Goal: Communication & Community: Answer question/provide support

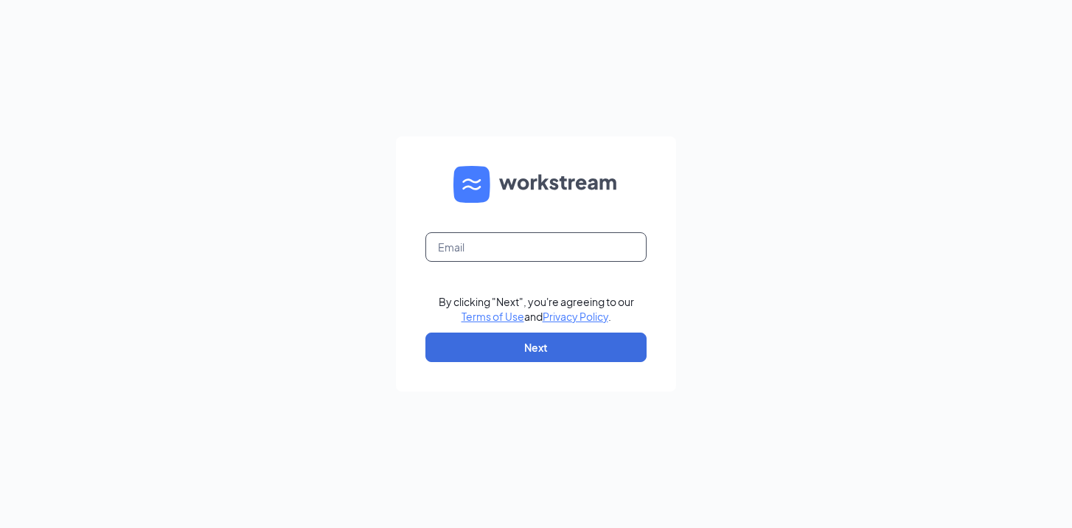
click at [469, 243] on input "text" at bounding box center [535, 246] width 221 height 29
type input "quinn.cfaelgin@gmail.com"
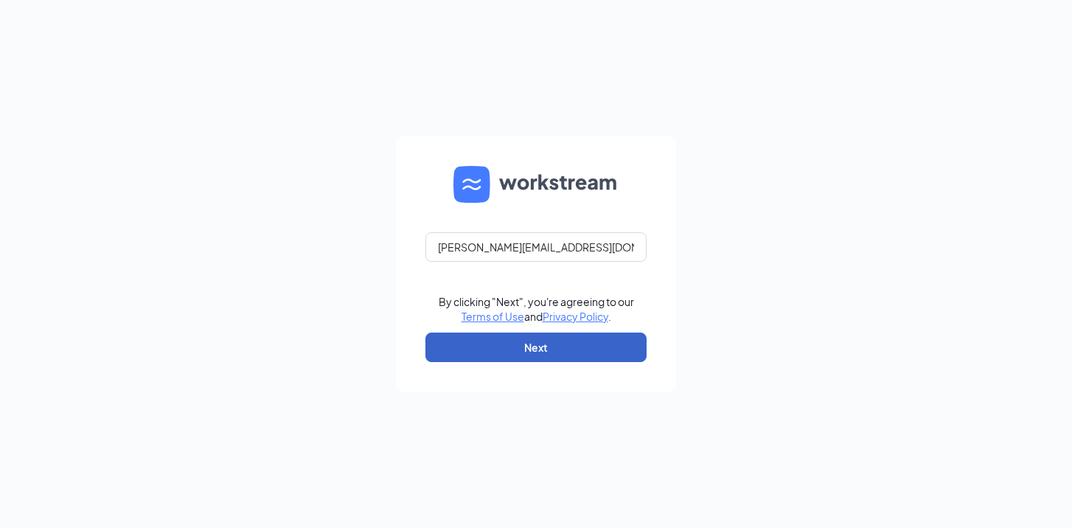
click at [543, 347] on button "Next" at bounding box center [535, 347] width 221 height 29
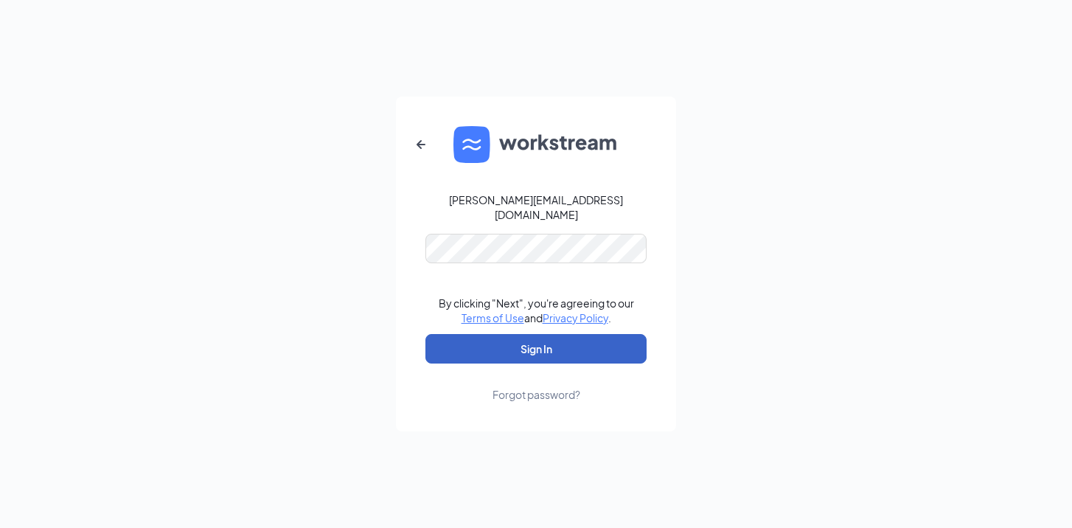
click at [515, 338] on button "Sign In" at bounding box center [535, 348] width 221 height 29
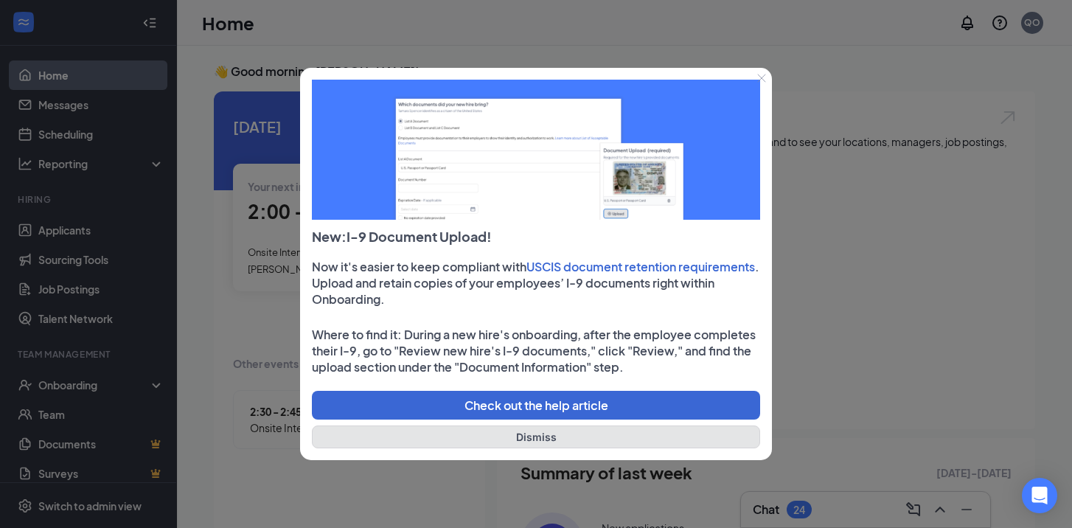
click at [545, 439] on button "Dismiss" at bounding box center [536, 436] width 448 height 23
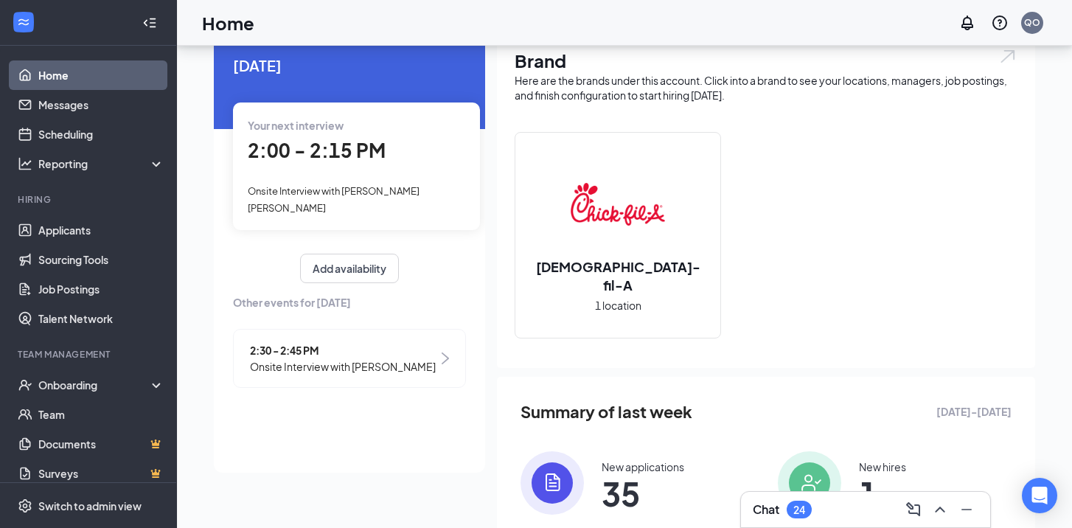
scroll to position [48, 0]
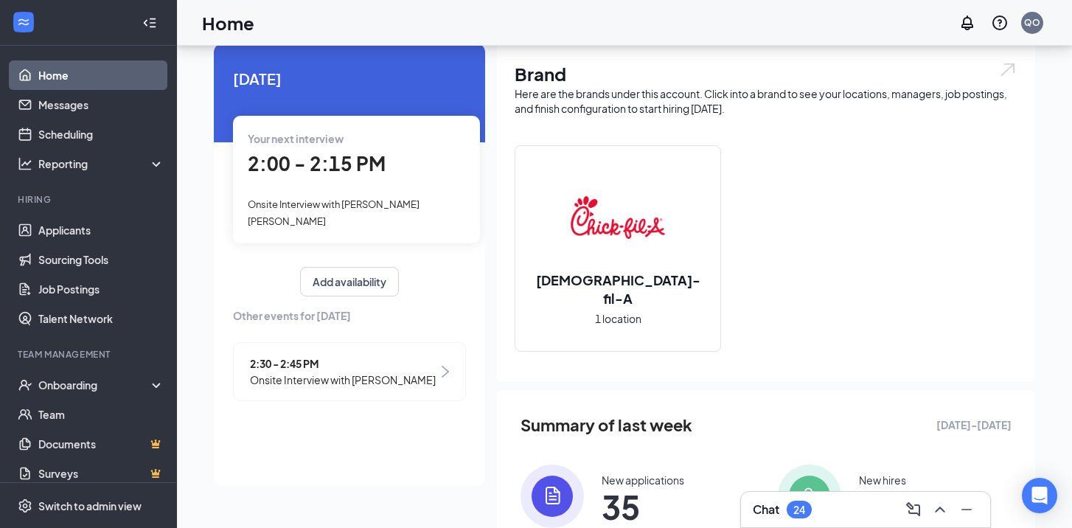
click at [805, 501] on div "24" at bounding box center [799, 510] width 25 height 18
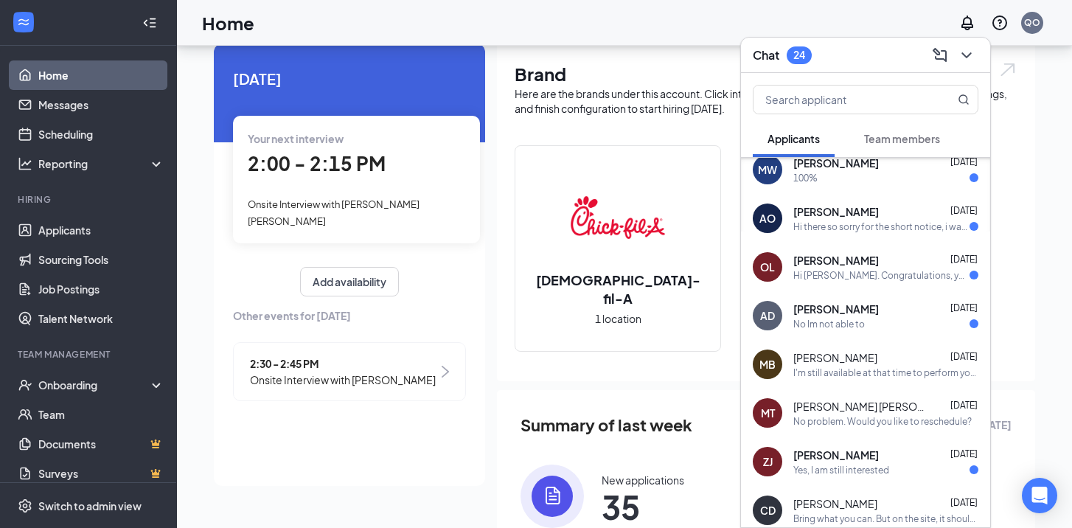
scroll to position [60, 0]
click at [861, 223] on div "Hi there so sorry for the short notice, i was having some car trouble but I wil…" at bounding box center [881, 227] width 176 height 13
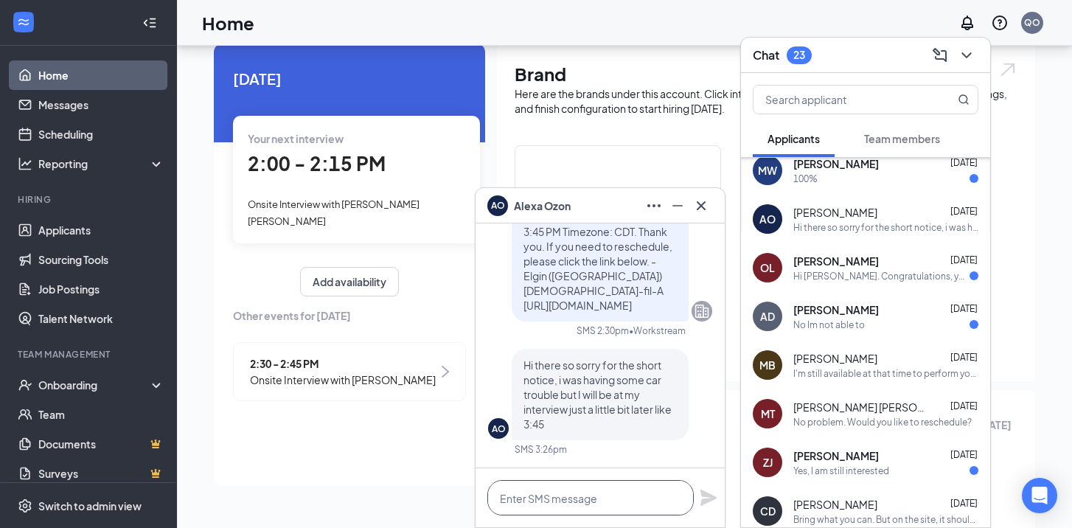
click at [580, 500] on textarea at bounding box center [590, 497] width 206 height 35
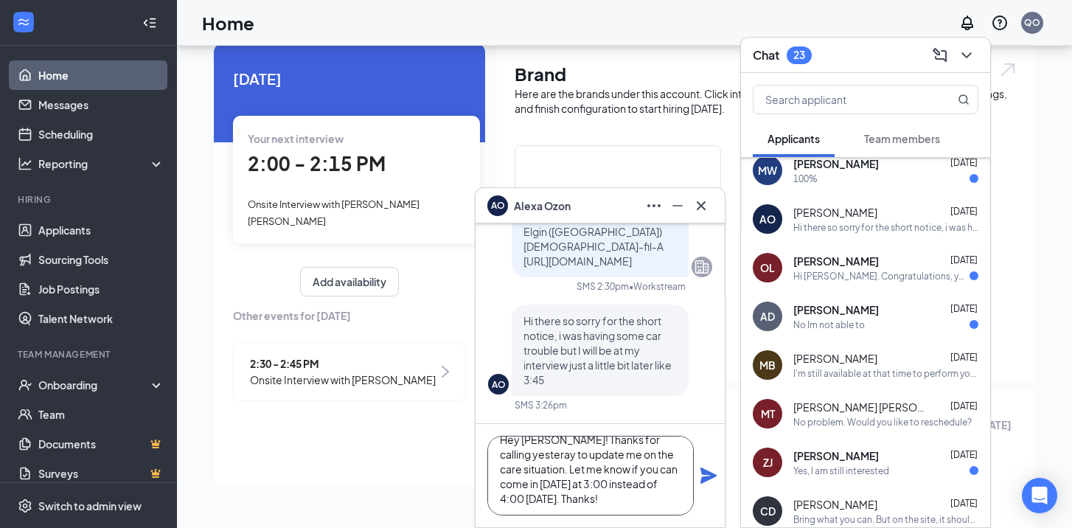
scroll to position [29, 0]
type textarea "Hey [PERSON_NAME]! Thanks for calling yesteray to update me on the care situati…"
click at [706, 476] on icon "Plane" at bounding box center [709, 476] width 18 height 18
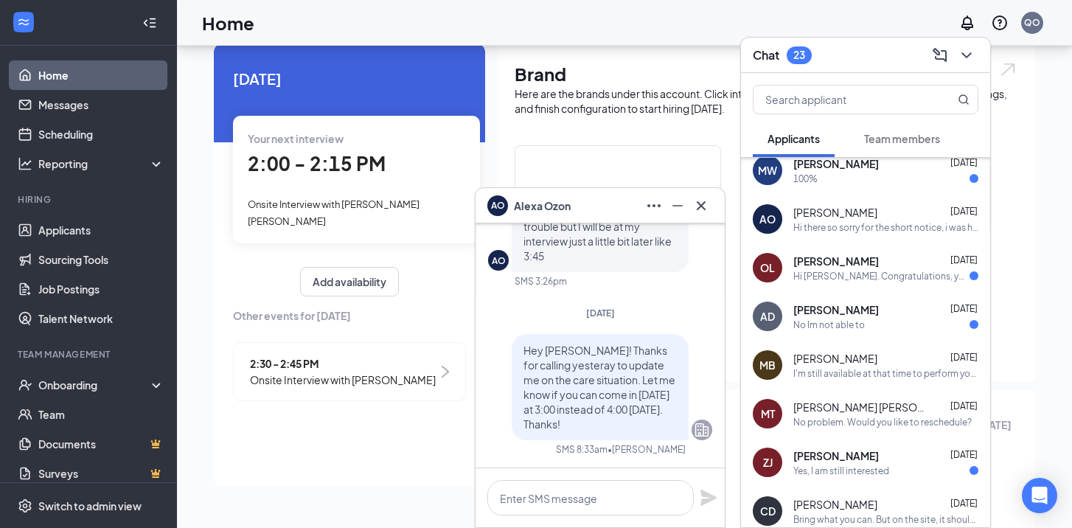
scroll to position [0, 0]
